Goal: Complete application form

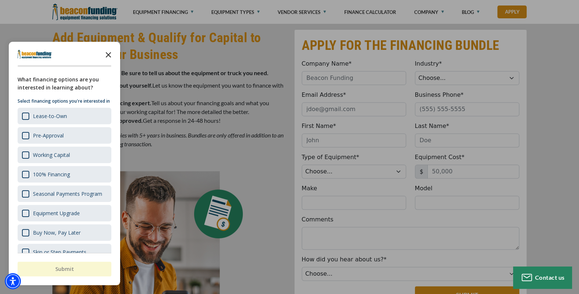
click at [108, 54] on polygon "Close the survey" at bounding box center [108, 54] width 5 height 5
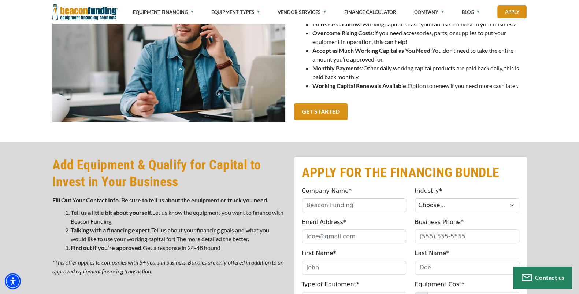
scroll to position [214, 0]
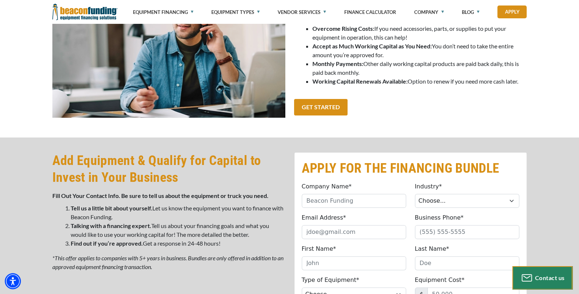
click at [542, 280] on div "Contact us" at bounding box center [543, 278] width 52 height 12
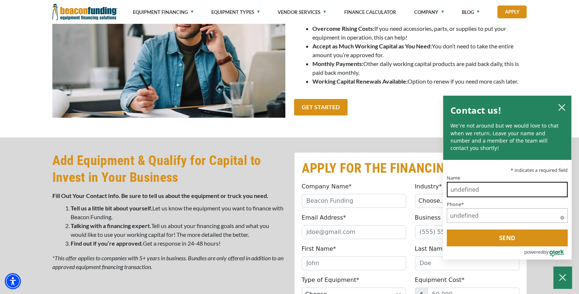
click at [473, 191] on input "Name" at bounding box center [507, 189] width 121 height 15
type input "[PERSON_NAME]"
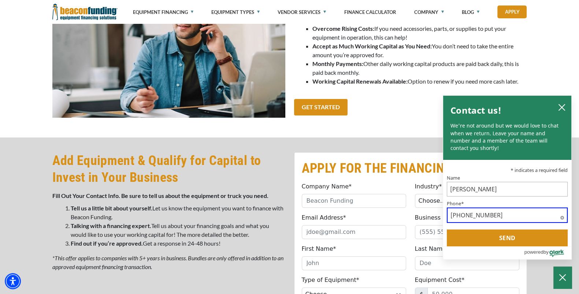
type input "[PHONE_NUMBER]"
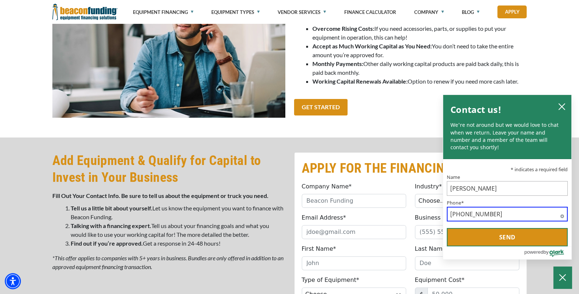
click at [511, 237] on button "Send" at bounding box center [507, 237] width 121 height 18
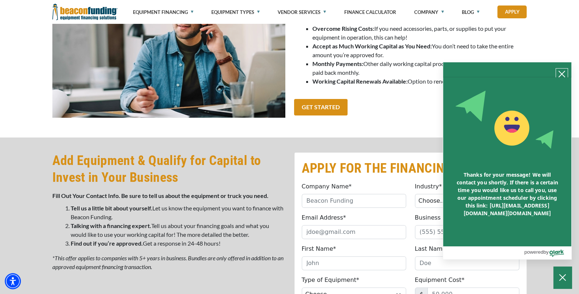
click at [563, 71] on icon "close chatbox" at bounding box center [562, 74] width 6 height 6
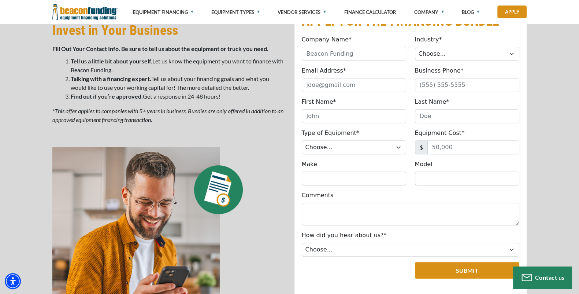
scroll to position [366, 0]
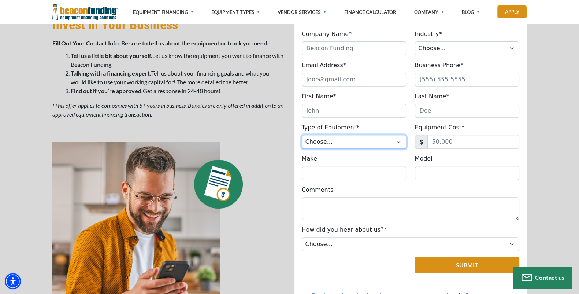
click at [350, 140] on select "Choose... Backhoe Boom/Bucket Truck Chipper Commercial Mower Crane DTG/DTF Prin…" at bounding box center [354, 142] width 104 height 14
click at [558, 117] on div "APPLY FOR THE FINANCING BUNDLE Company Name* Please provide a valid company nam…" at bounding box center [289, 163] width 579 height 356
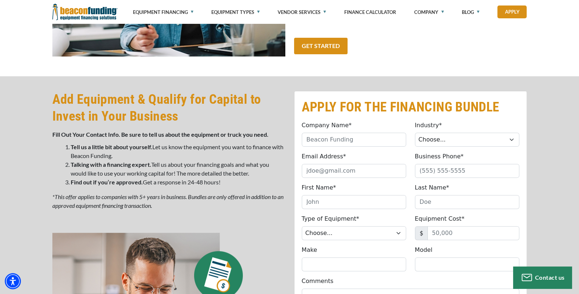
scroll to position [275, 0]
click at [444, 138] on select "Choose... Towing Landscape/Hardscape Decorated Apparel Septic Light Constructio…" at bounding box center [467, 140] width 104 height 14
select select "1"
click at [415, 133] on select "Choose... Towing Landscape/Hardscape Decorated Apparel Septic Light Constructio…" at bounding box center [467, 140] width 104 height 14
click at [370, 175] on input "Email Address*" at bounding box center [354, 171] width 104 height 14
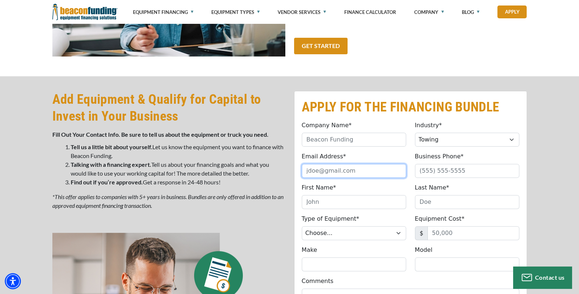
type input "[EMAIL_ADDRESS][DOMAIN_NAME]"
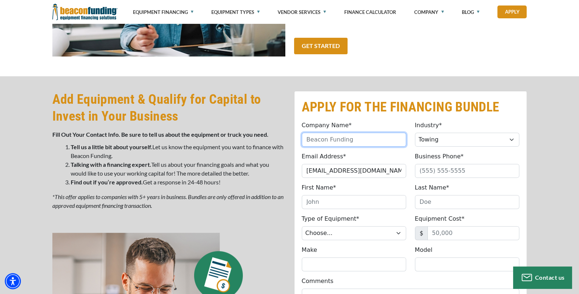
type input "Tactical Towing & Recovery LLC"
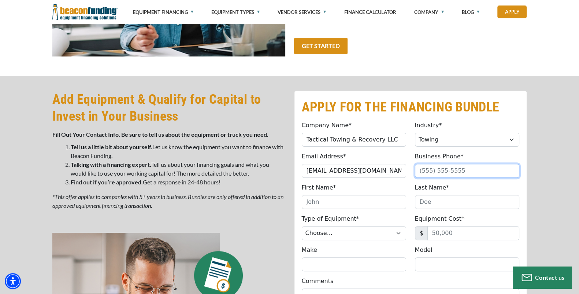
type input "3038802552"
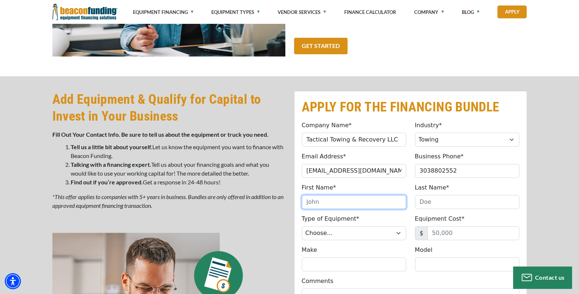
type input "[PERSON_NAME]"
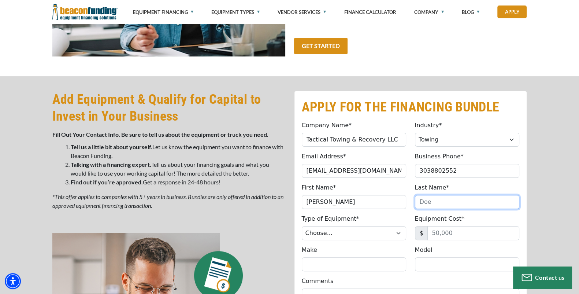
type input "[PERSON_NAME]"
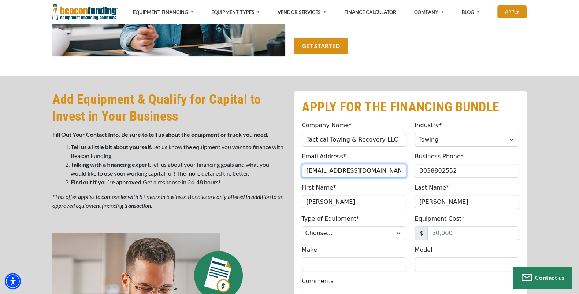
type input "[PHONE_NUMBER]"
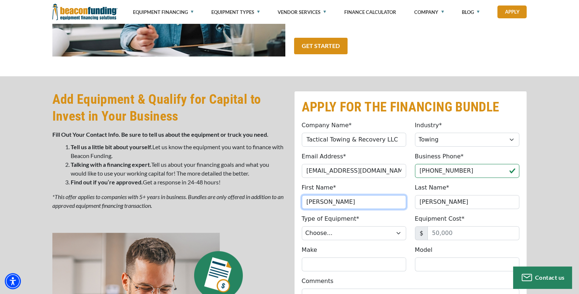
drag, startPoint x: 339, startPoint y: 205, endPoint x: 297, endPoint y: 203, distance: 41.8
click at [298, 203] on div "First Name* [PERSON_NAME] Please provide a valid first name (no special charact…" at bounding box center [354, 196] width 113 height 26
click at [330, 205] on input "[PERSON_NAME]" at bounding box center [354, 202] width 104 height 14
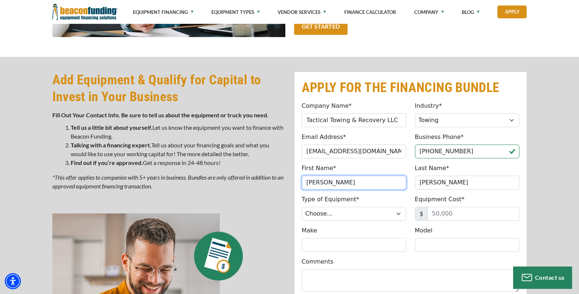
scroll to position [305, 0]
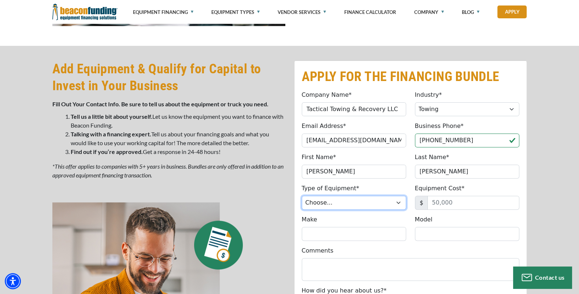
click at [355, 201] on select "Choose... Backhoe Boom/Bucket Truck Chipper Commercial Mower Crane DTG/DTF Prin…" at bounding box center [354, 203] width 104 height 14
select select "5"
click at [302, 196] on select "Choose... Backhoe Boom/Bucket Truck Chipper Commercial Mower Crane DTG/DTF Prin…" at bounding box center [354, 203] width 104 height 14
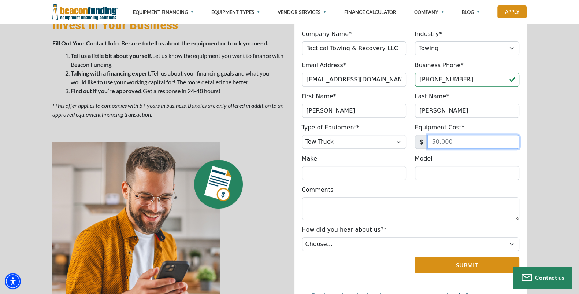
click at [451, 144] on input "Equipment Cost*" at bounding box center [474, 142] width 92 height 14
click at [453, 141] on input "Equipment Cost*" at bounding box center [474, 142] width 92 height 14
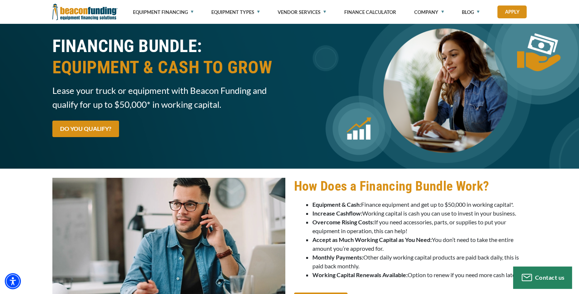
scroll to position [0, 0]
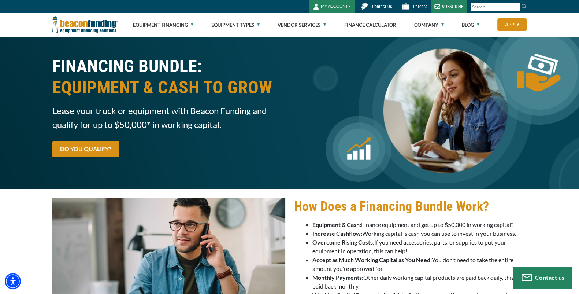
click at [372, 5] on link "Contact Us" at bounding box center [375, 6] width 41 height 13
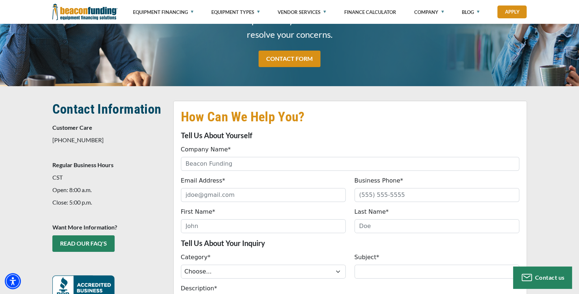
scroll to position [152, 0]
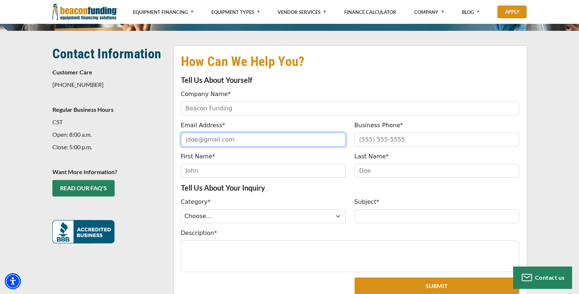
click at [259, 141] on input "Email Address*" at bounding box center [263, 140] width 165 height 14
type input "[EMAIL_ADDRESS][DOMAIN_NAME]"
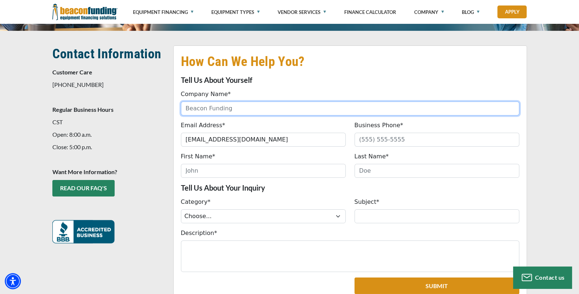
type input "Tactical Towing & Recovery LLC"
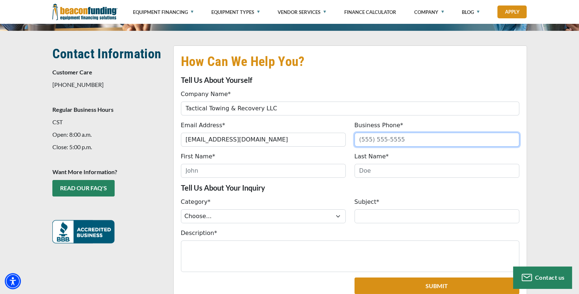
type input "3038802552"
type input "[PERSON_NAME]"
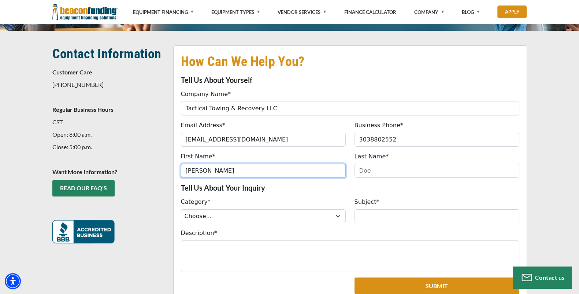
type input "[PERSON_NAME]"
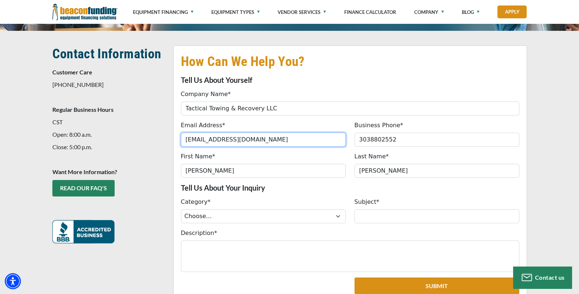
type input "[PHONE_NUMBER]"
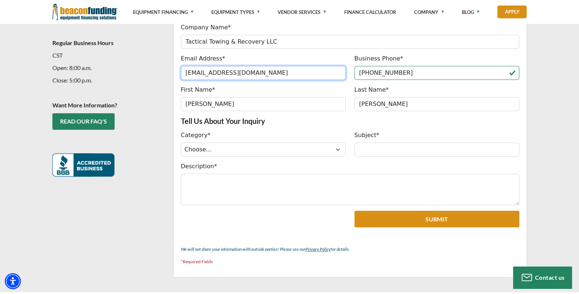
scroll to position [244, 0]
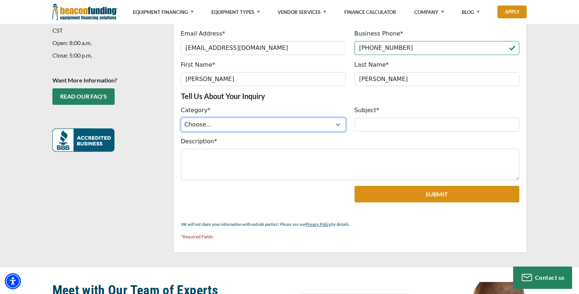
click at [239, 126] on select "Choose... ACH Change Request Balance Billing Customer Portal Access Document Re…" at bounding box center [263, 125] width 165 height 14
select select "8eafdb81-dfa5-ef11-8a69-6045bdef174d"
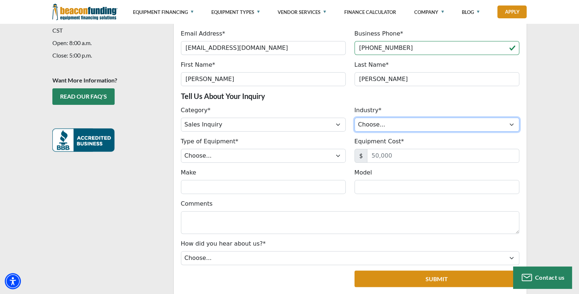
click at [373, 128] on select "Choose... Towing Landscape/Hardscape Decorated Apparel Septic Light Constructio…" at bounding box center [437, 125] width 165 height 14
select select "1"
click at [355, 118] on select "Choose... Towing Landscape/Hardscape Decorated Apparel Septic Light Constructio…" at bounding box center [437, 125] width 165 height 14
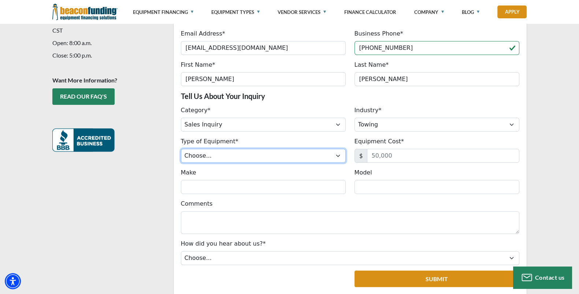
click at [297, 159] on select "Choose... Backhoe Boom/Bucket Truck Chipper Commercial Mower Crane DTG/DTF Prin…" at bounding box center [263, 156] width 165 height 14
select select "5"
click at [181, 149] on select "Choose... Backhoe Boom/Bucket Truck Chipper Commercial Mower Crane DTG/DTF Prin…" at bounding box center [263, 156] width 165 height 14
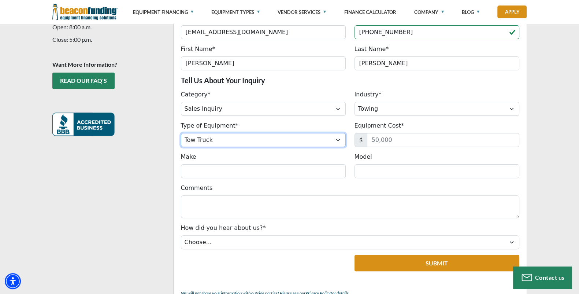
scroll to position [275, 0]
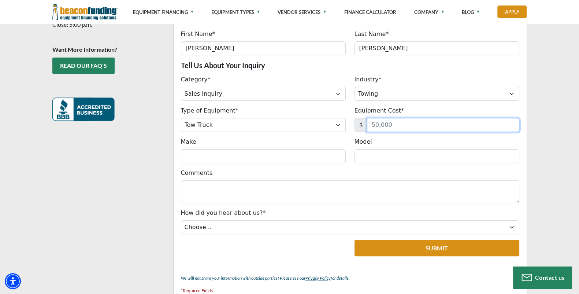
click at [383, 122] on input "Equipment Cost*" at bounding box center [443, 125] width 152 height 14
type input "275,000"
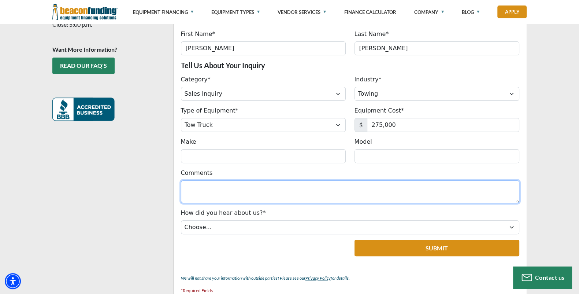
click at [386, 191] on textarea "Comments" at bounding box center [350, 191] width 339 height 23
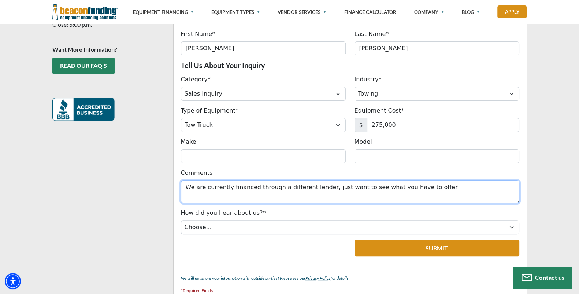
type textarea "We are currently financed through a different lender, just want to see what you…"
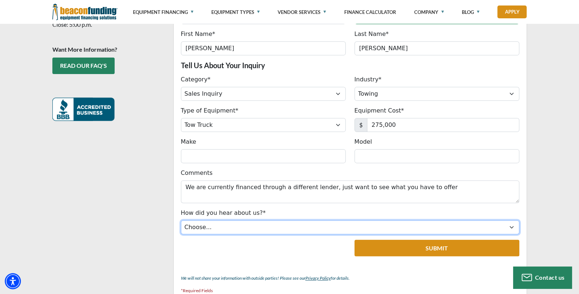
click at [272, 228] on select "Choose... Internet Search Vendor Referral Word of Mouth Client Referral Email E…" at bounding box center [350, 227] width 339 height 14
select select "19"
click at [181, 220] on select "Choose... Internet Search Vendor Referral Word of Mouth Client Referral Email E…" at bounding box center [350, 227] width 339 height 14
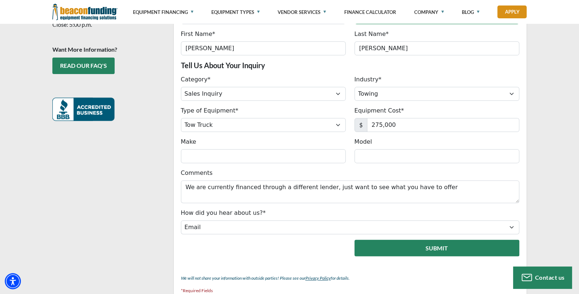
click at [412, 252] on button "Submit" at bounding box center [437, 248] width 165 height 16
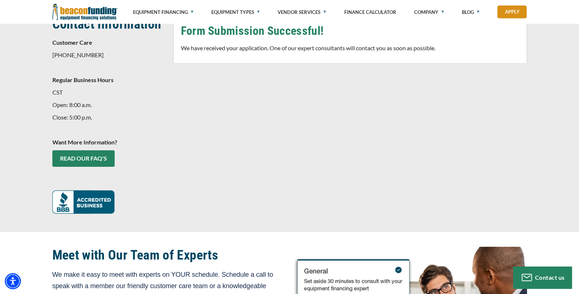
scroll to position [168, 0]
